Goal: Task Accomplishment & Management: Complete application form

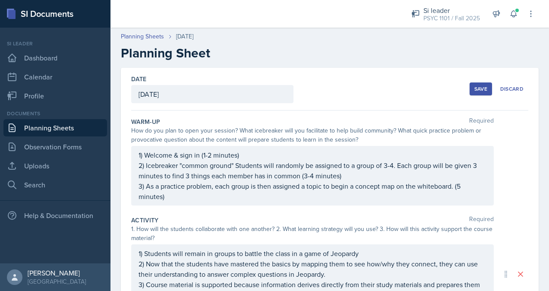
scroll to position [208, 0]
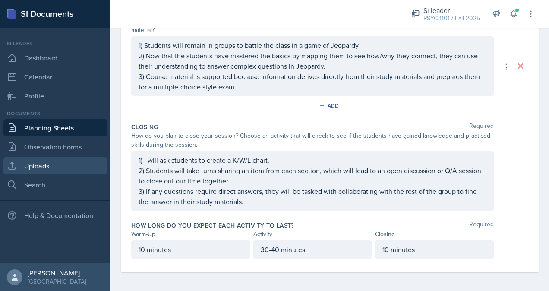
click at [42, 165] on link "Uploads" at bounding box center [55, 165] width 104 height 17
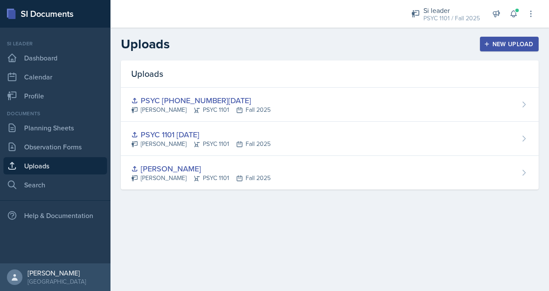
click at [511, 48] on div "New Upload" at bounding box center [510, 44] width 48 height 7
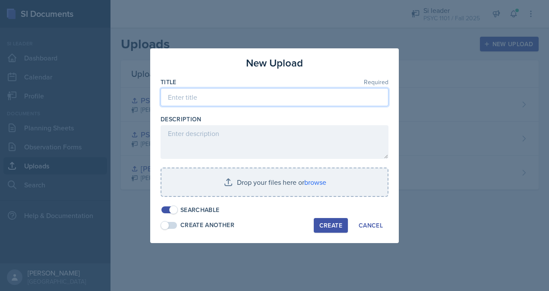
click at [220, 97] on input at bounding box center [275, 97] width 228 height 18
type input "PSYC 1101 [DATE]"
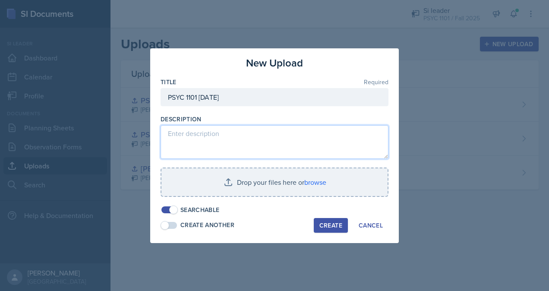
click at [212, 135] on textarea at bounding box center [275, 142] width 228 height 34
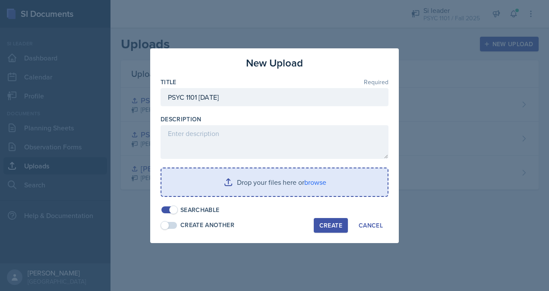
click at [282, 187] on input "file" at bounding box center [275, 182] width 226 height 28
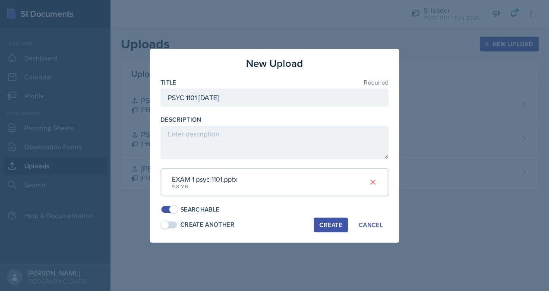
click at [326, 227] on div "Create" at bounding box center [331, 225] width 23 height 7
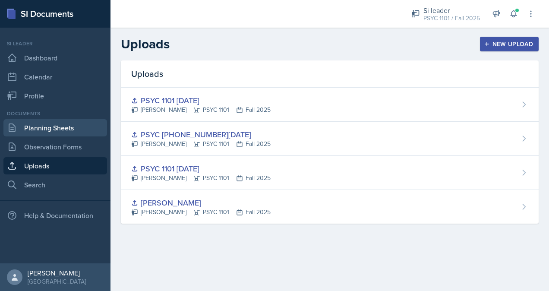
click at [75, 127] on link "Planning Sheets" at bounding box center [55, 127] width 104 height 17
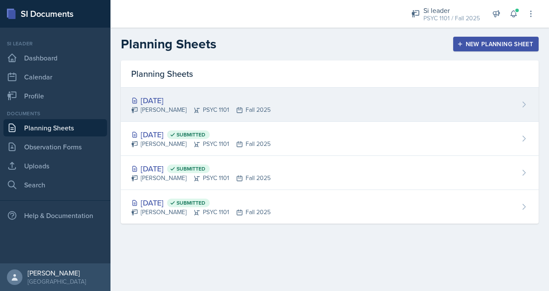
click at [278, 111] on div "Sep 4th, 2025 Lauretta Martin PSYC 1101 Fall 2025" at bounding box center [330, 105] width 418 height 34
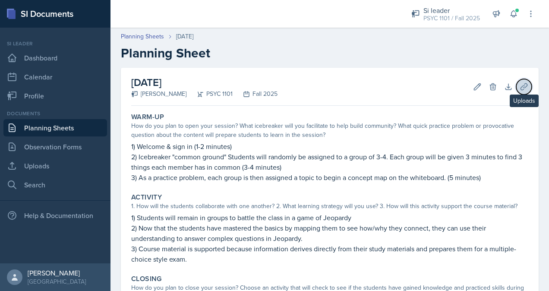
click at [520, 90] on icon at bounding box center [524, 86] width 9 height 9
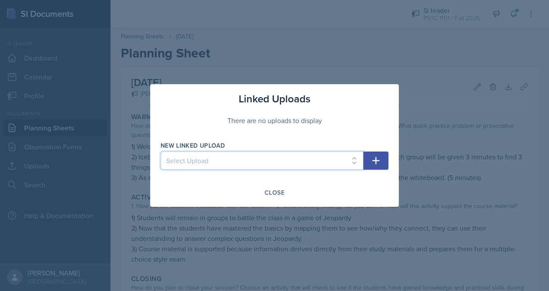
click at [289, 161] on select "Select Upload SILA PSYC 1101 08/25/25 PSYC 1101 08-28-25 PSYC 1101 9/4/25" at bounding box center [262, 161] width 203 height 18
select select "811fa280-0052-4137-af6b-5ec7bbde28e2"
click at [161, 152] on select "Select Upload SILA PSYC 1101 08/25/25 PSYC 1101 08-28-25 PSYC 1101 9/4/25" at bounding box center [262, 161] width 203 height 18
click at [377, 164] on icon "button" at bounding box center [376, 160] width 10 height 10
select select
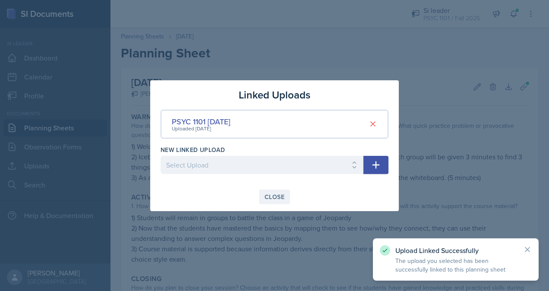
click at [285, 196] on button "Close" at bounding box center [274, 197] width 31 height 15
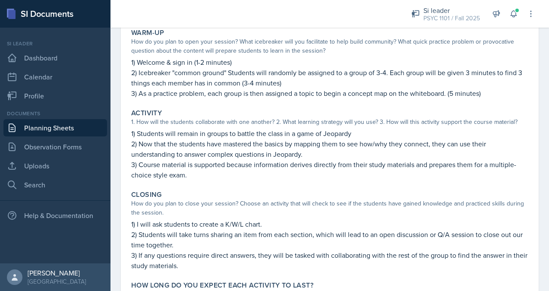
scroll to position [163, 0]
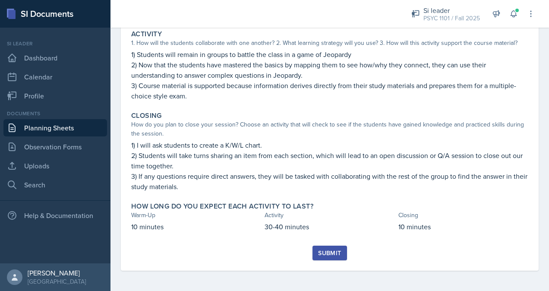
click at [332, 251] on div "Submit" at bounding box center [329, 253] width 23 height 7
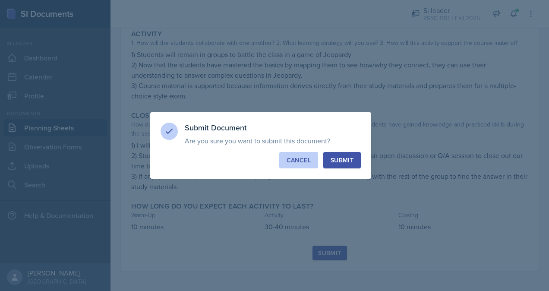
click at [300, 163] on div "Cancel" at bounding box center [299, 160] width 24 height 9
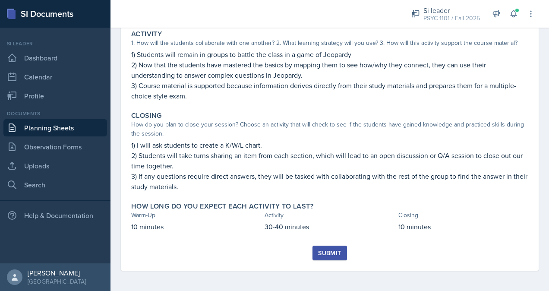
click at [336, 256] on div "Submit" at bounding box center [329, 253] width 23 height 7
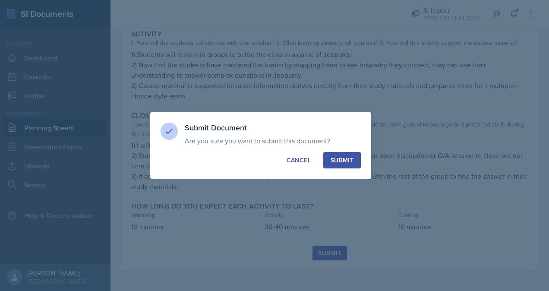
click at [348, 156] on div "Submit" at bounding box center [342, 160] width 23 height 9
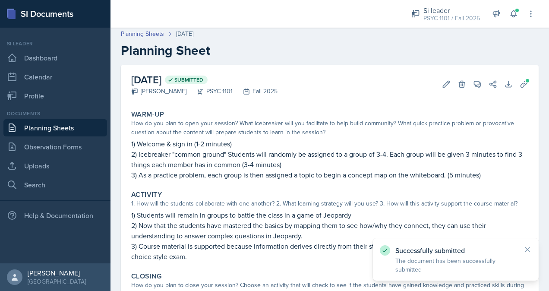
scroll to position [0, 0]
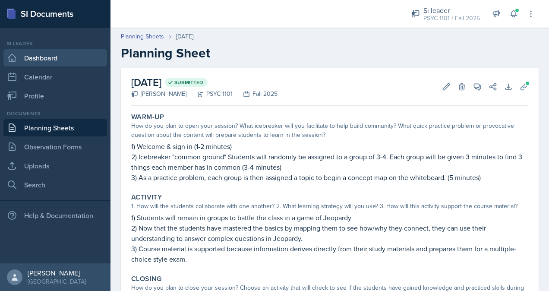
click at [52, 56] on link "Dashboard" at bounding box center [55, 57] width 104 height 17
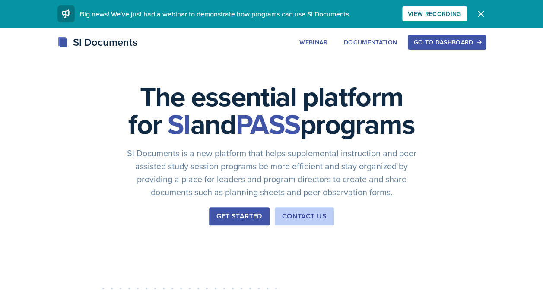
click at [457, 46] on div "Go to Dashboard" at bounding box center [446, 42] width 67 height 7
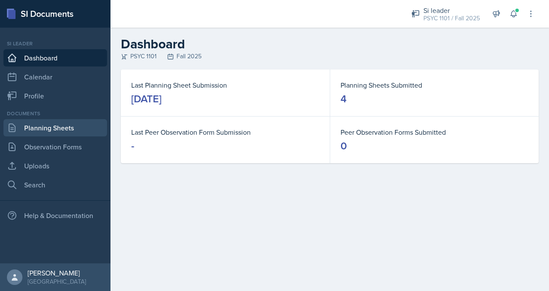
click at [69, 127] on link "Planning Sheets" at bounding box center [55, 127] width 104 height 17
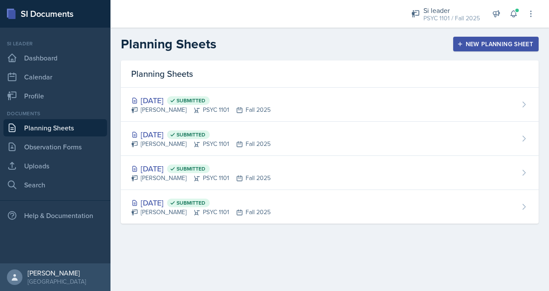
click at [498, 46] on div "New Planning Sheet" at bounding box center [496, 44] width 74 height 7
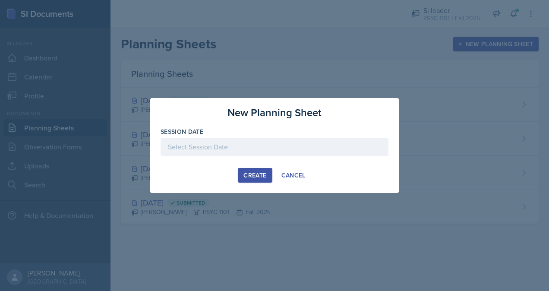
click at [218, 145] on div at bounding box center [275, 147] width 228 height 18
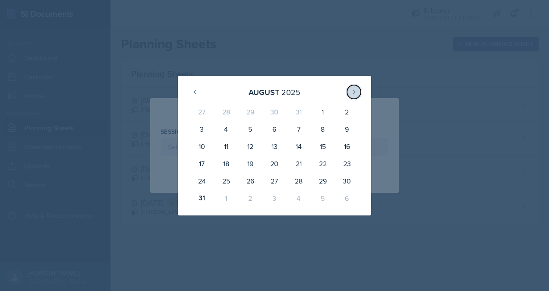
click at [360, 93] on button at bounding box center [354, 92] width 14 height 14
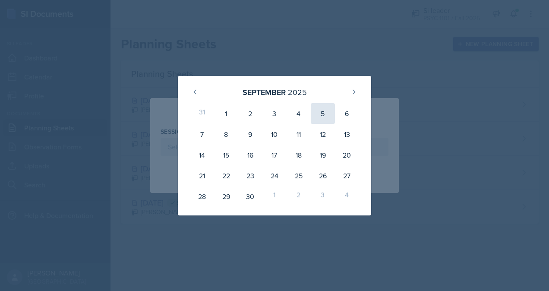
click at [328, 116] on div "5" at bounding box center [323, 113] width 24 height 21
type input "[DATE]"
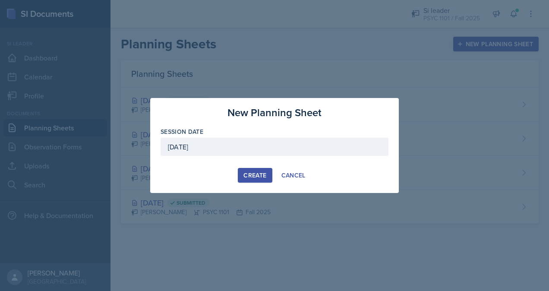
click at [245, 177] on div "Create" at bounding box center [255, 175] width 23 height 7
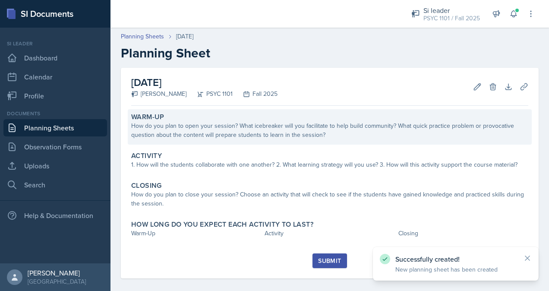
click at [151, 123] on div "How do you plan to open your session? What icebreaker will you facilitate to he…" at bounding box center [329, 130] width 397 height 18
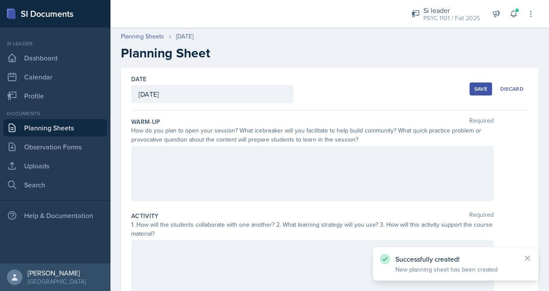
click at [165, 162] on div at bounding box center [312, 173] width 363 height 55
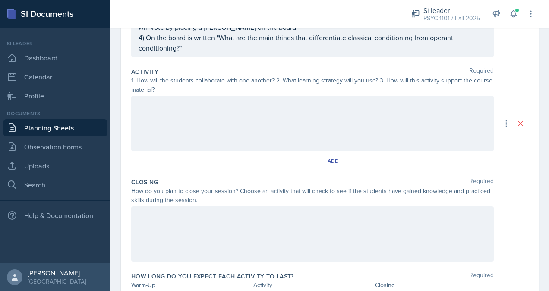
click at [337, 107] on p at bounding box center [313, 105] width 348 height 10
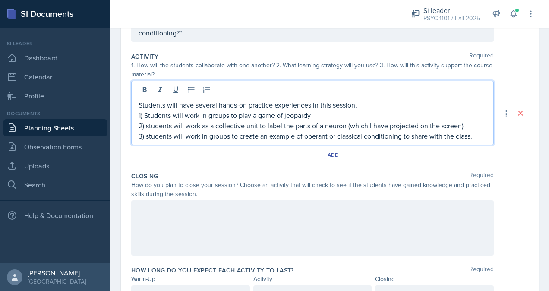
click at [360, 219] on div at bounding box center [312, 227] width 363 height 55
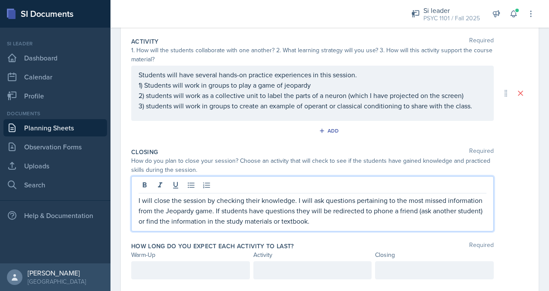
click at [475, 107] on p "3) students will work in groups to create an example of operant or classical co…" at bounding box center [313, 106] width 348 height 10
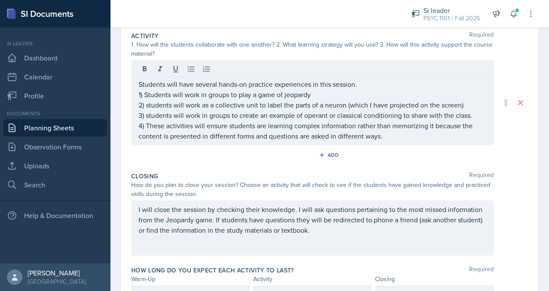
scroll to position [196, 0]
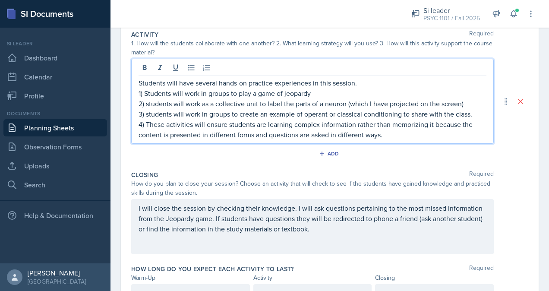
click at [396, 136] on p "4) These activities will ensure students are learning complex information rathe…" at bounding box center [313, 129] width 348 height 21
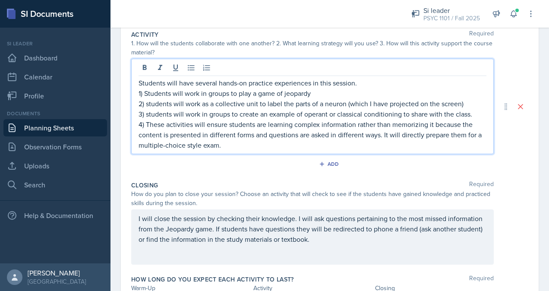
click at [222, 144] on p "4) These activities will ensure students are learning complex information rathe…" at bounding box center [313, 134] width 348 height 31
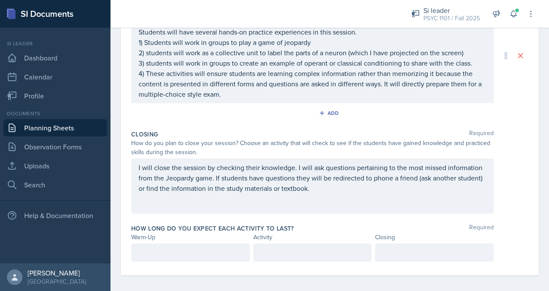
scroll to position [250, 0]
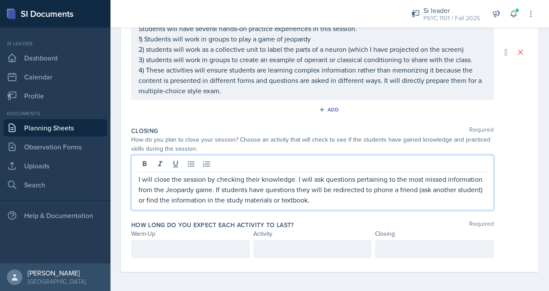
click at [382, 184] on p "I will close the session by checking their knowledge. I will ask questions pert…" at bounding box center [313, 189] width 348 height 31
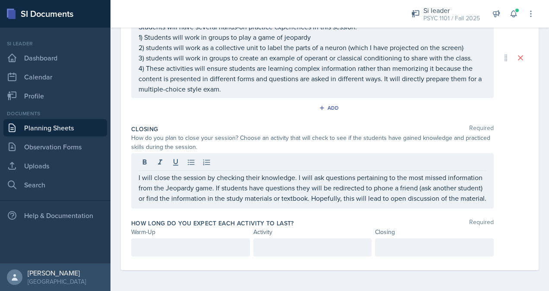
scroll to position [244, 0]
click at [171, 246] on div at bounding box center [190, 247] width 119 height 18
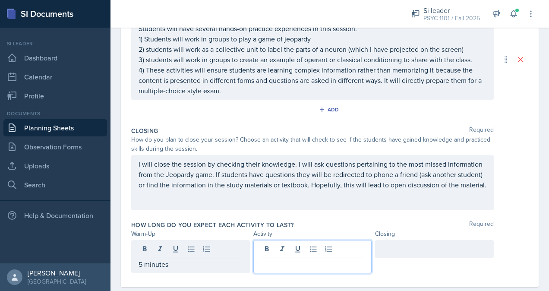
click at [306, 247] on div at bounding box center [313, 256] width 119 height 33
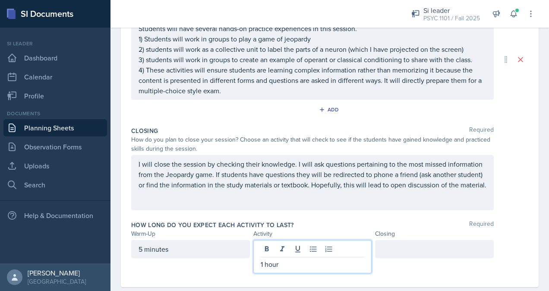
click at [417, 251] on div at bounding box center [434, 249] width 119 height 18
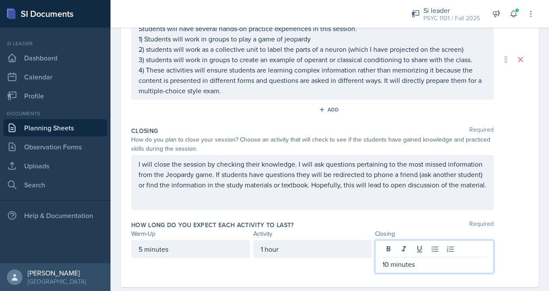
click at [262, 246] on div "1 hour" at bounding box center [313, 249] width 119 height 18
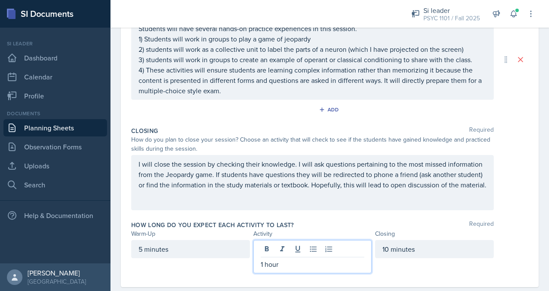
click at [295, 264] on p "1 hour" at bounding box center [313, 264] width 104 height 10
click at [501, 259] on div "5 minutes 70-75 minutes 10 minutes" at bounding box center [329, 256] width 397 height 33
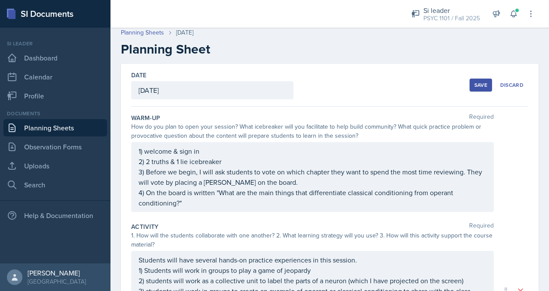
scroll to position [0, 0]
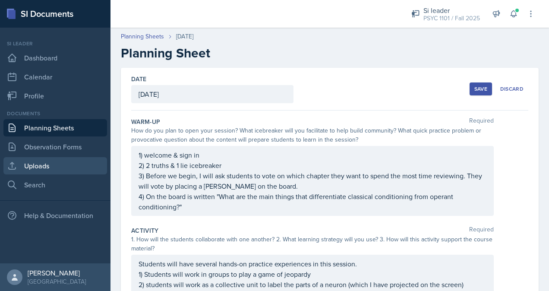
click at [56, 165] on link "Uploads" at bounding box center [55, 165] width 104 height 17
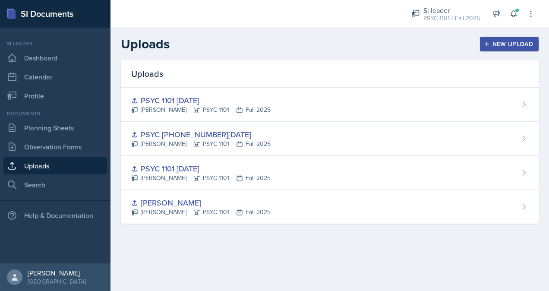
click at [512, 45] on div "New Upload" at bounding box center [510, 44] width 48 height 7
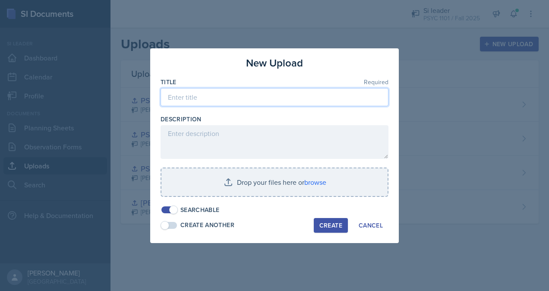
click at [239, 99] on input at bounding box center [275, 97] width 228 height 18
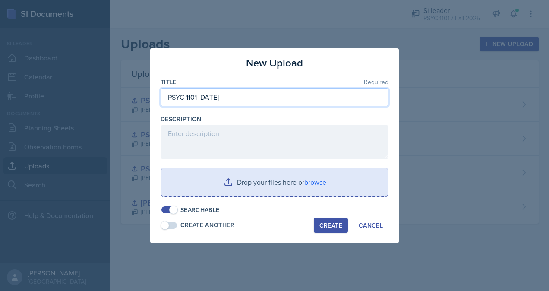
type input "PSYC 1101 [DATE]"
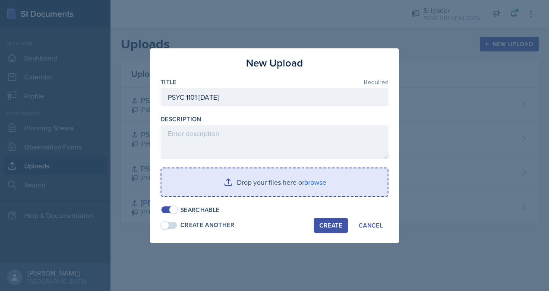
click at [308, 184] on input "file" at bounding box center [275, 182] width 226 height 28
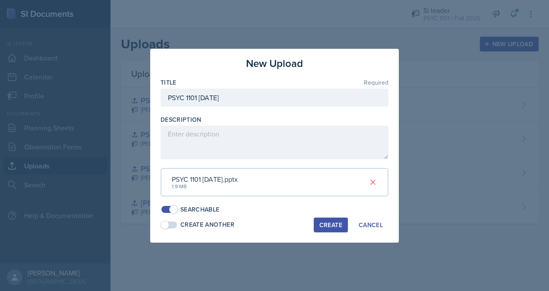
click at [342, 223] on div "Create" at bounding box center [331, 225] width 23 height 7
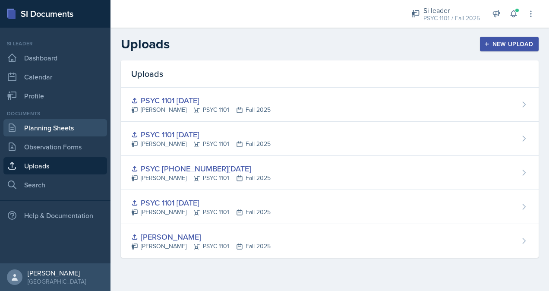
click at [54, 127] on link "Planning Sheets" at bounding box center [55, 127] width 104 height 17
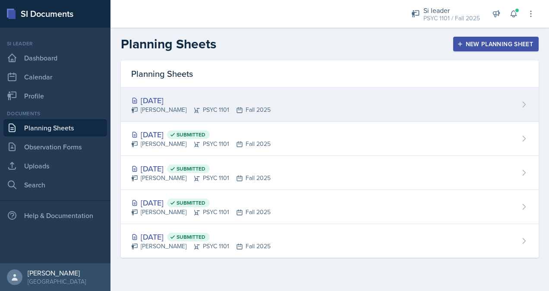
click at [242, 105] on div "[DATE]" at bounding box center [200, 101] width 139 height 12
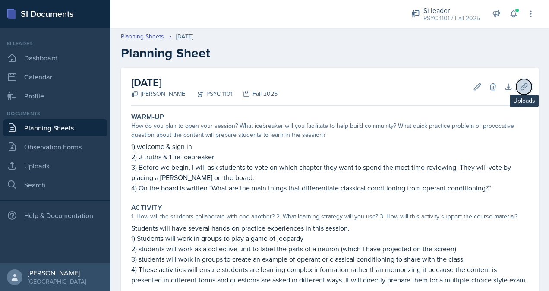
click at [520, 86] on icon at bounding box center [524, 86] width 9 height 9
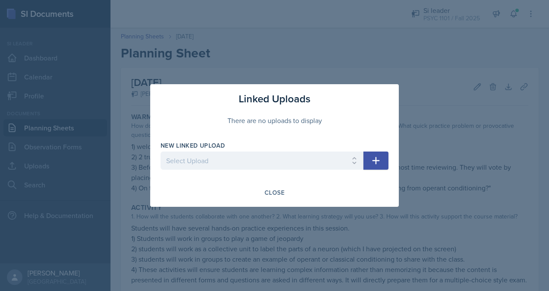
click at [383, 156] on button "button" at bounding box center [376, 161] width 25 height 18
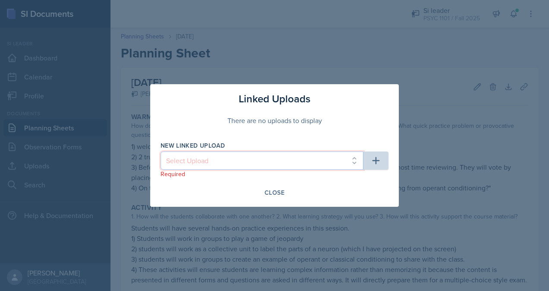
click at [324, 162] on select "Select Upload [PERSON_NAME] PSYC 1101 [DATE] PSYC [PHONE_NUMBER][DATE] PSYC 110…" at bounding box center [262, 161] width 203 height 18
select select "de36f94c-357a-451f-a7c2-f7a95719acec"
click at [161, 152] on select "Select Upload [PERSON_NAME] PSYC 1101 [DATE] PSYC [PHONE_NUMBER][DATE] PSYC 110…" at bounding box center [262, 161] width 203 height 18
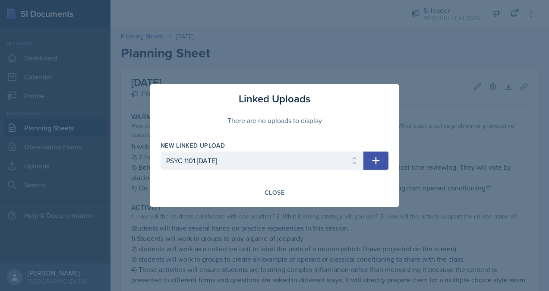
click at [380, 161] on icon "button" at bounding box center [376, 160] width 10 height 10
select select
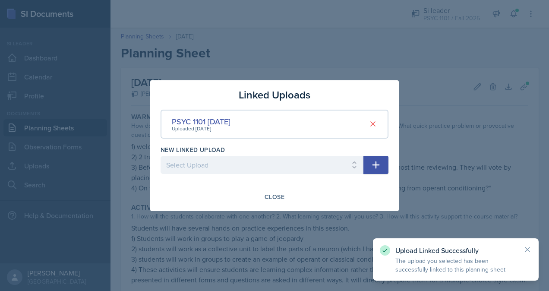
click at [482, 155] on div at bounding box center [274, 145] width 549 height 291
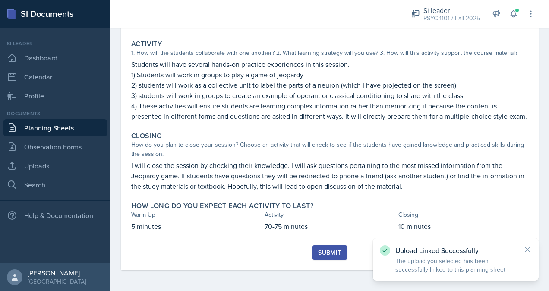
scroll to position [174, 0]
click at [329, 260] on div "Submit" at bounding box center [329, 257] width 397 height 25
click at [329, 256] on div "Submit" at bounding box center [329, 252] width 23 height 7
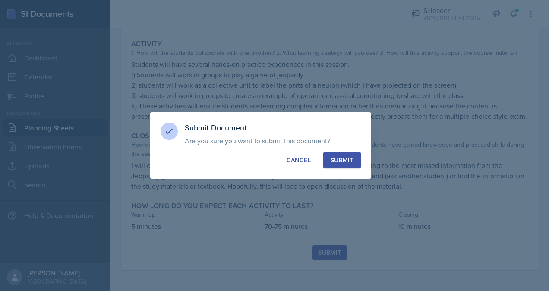
click at [345, 162] on div "Submit" at bounding box center [342, 160] width 23 height 9
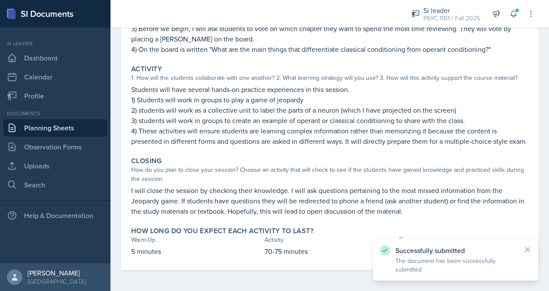
click at [76, 129] on link "Planning Sheets" at bounding box center [55, 127] width 104 height 17
